Goal: Task Accomplishment & Management: Use online tool/utility

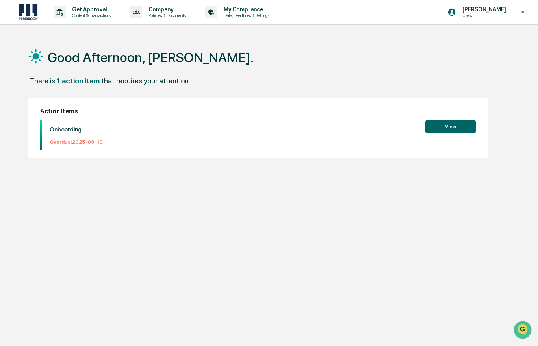
click at [459, 127] on button "View" at bounding box center [450, 126] width 50 height 13
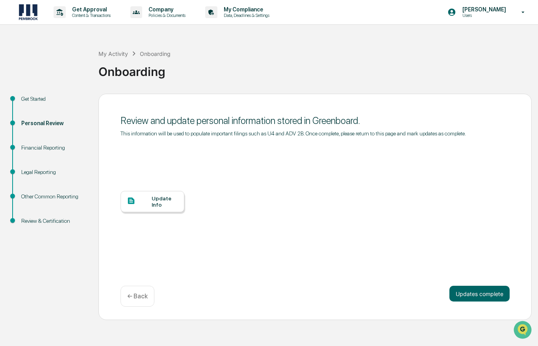
scroll to position [10, 0]
click at [484, 286] on button "Updates complete" at bounding box center [479, 294] width 60 height 16
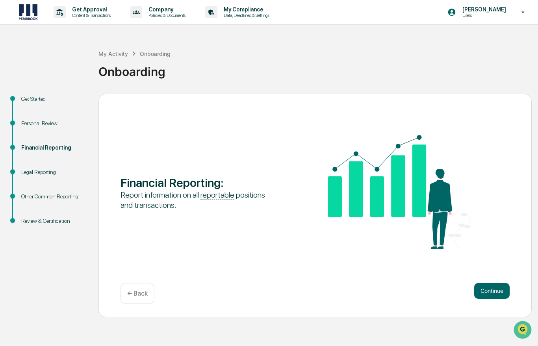
click at [495, 283] on button "Continue" at bounding box center [491, 291] width 35 height 16
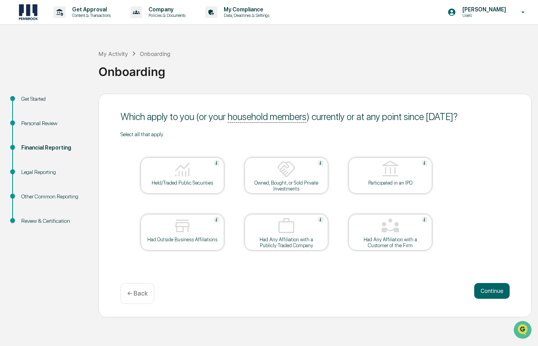
scroll to position [0, 0]
click at [190, 173] on img at bounding box center [182, 169] width 19 height 19
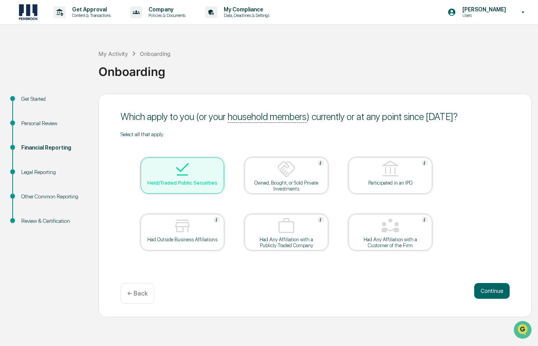
click at [184, 235] on img at bounding box center [182, 225] width 19 height 19
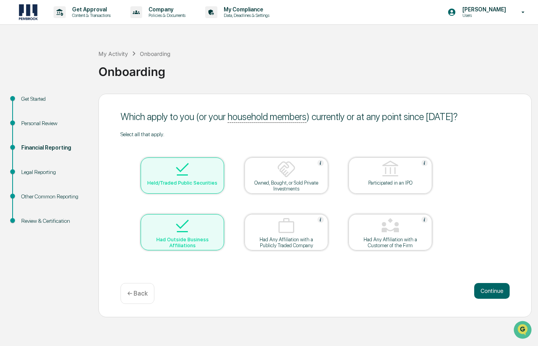
click at [501, 288] on button "Continue" at bounding box center [491, 291] width 35 height 16
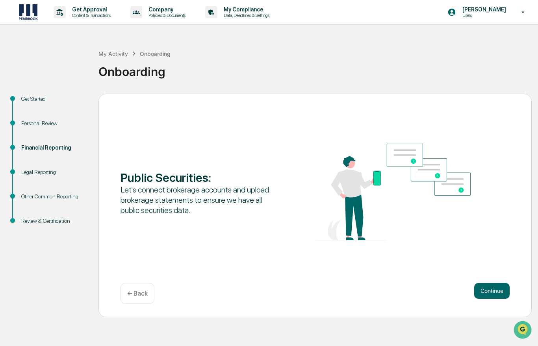
click at [502, 288] on button "Continue" at bounding box center [491, 291] width 35 height 16
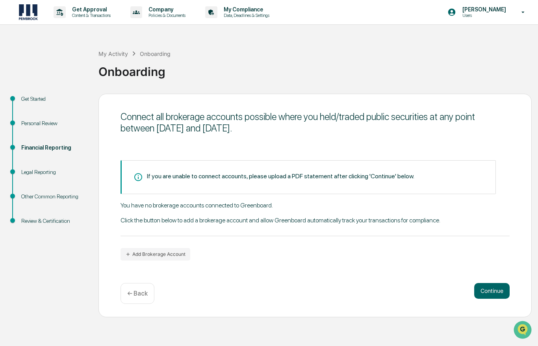
click at [160, 253] on button "Add Brokerage Account" at bounding box center [155, 254] width 70 height 13
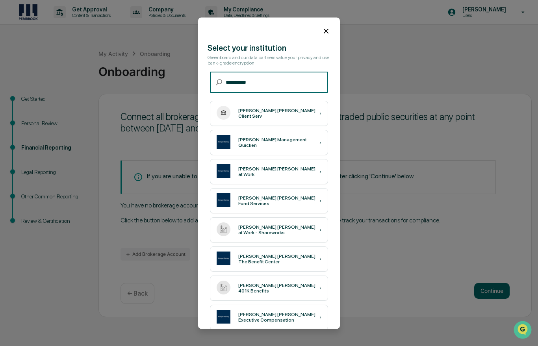
click at [289, 116] on div "[PERSON_NAME] [PERSON_NAME] Client Serv" at bounding box center [278, 113] width 81 height 11
click at [294, 81] on input "**********" at bounding box center [276, 82] width 102 height 21
type input "**********"
click at [308, 114] on div "[PERSON_NAME] [PERSON_NAME] Client Serv ›" at bounding box center [269, 113] width 118 height 25
click at [310, 115] on div "[PERSON_NAME] [PERSON_NAME] Client Serv ›" at bounding box center [269, 113] width 118 height 25
